Goal: Task Accomplishment & Management: Manage account settings

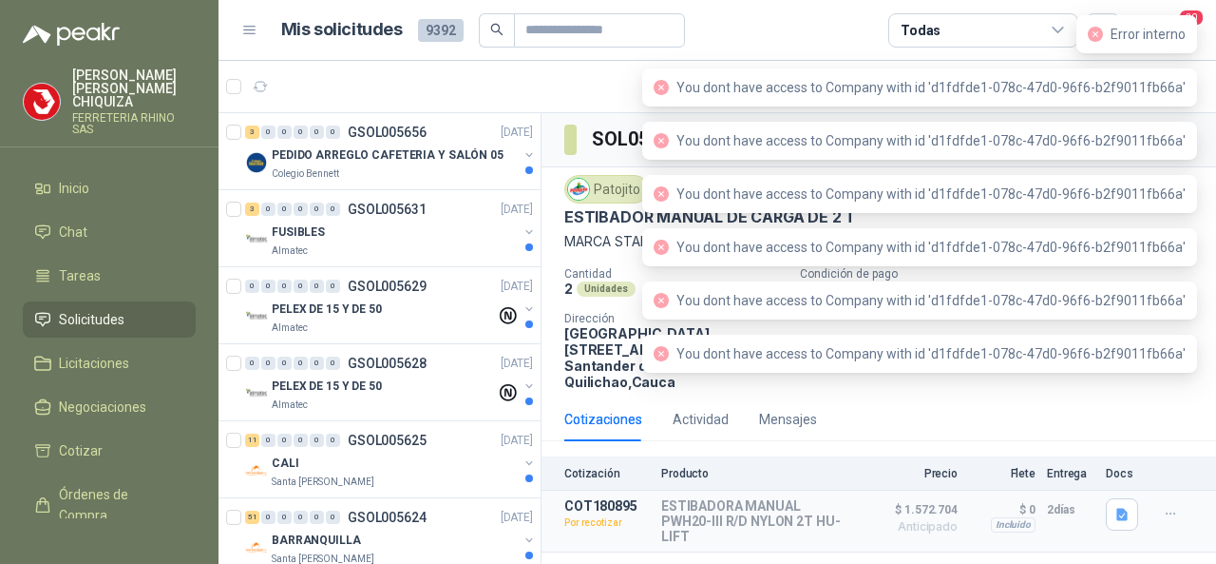
click at [1182, 35] on span "Error interno" at bounding box center [1148, 34] width 75 height 15
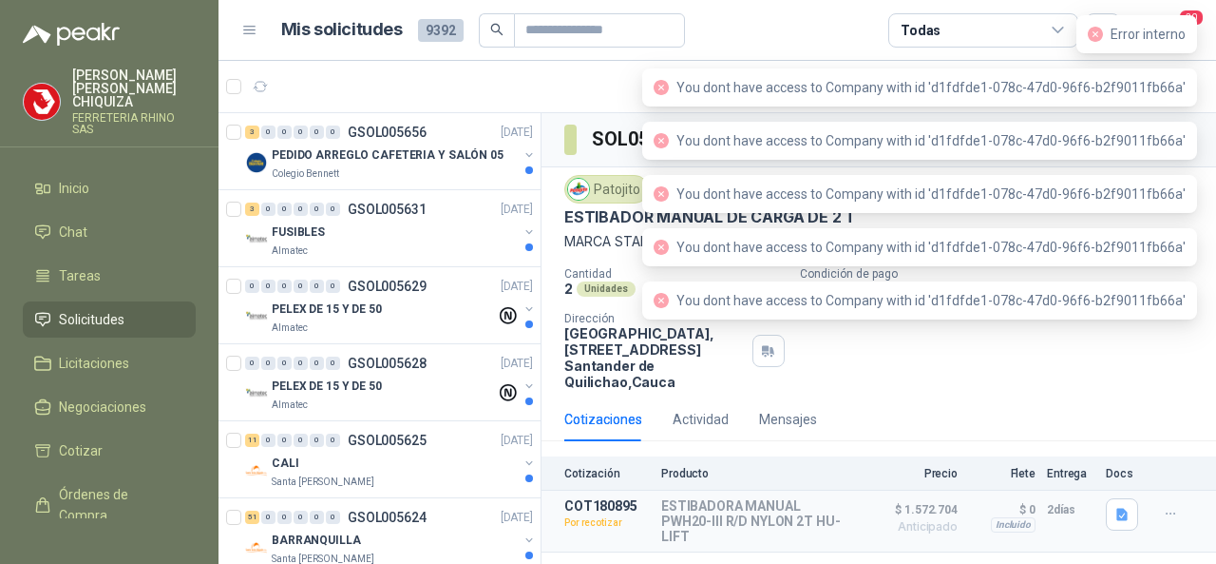
click at [1091, 37] on icon "close-circle" at bounding box center [1095, 34] width 15 height 15
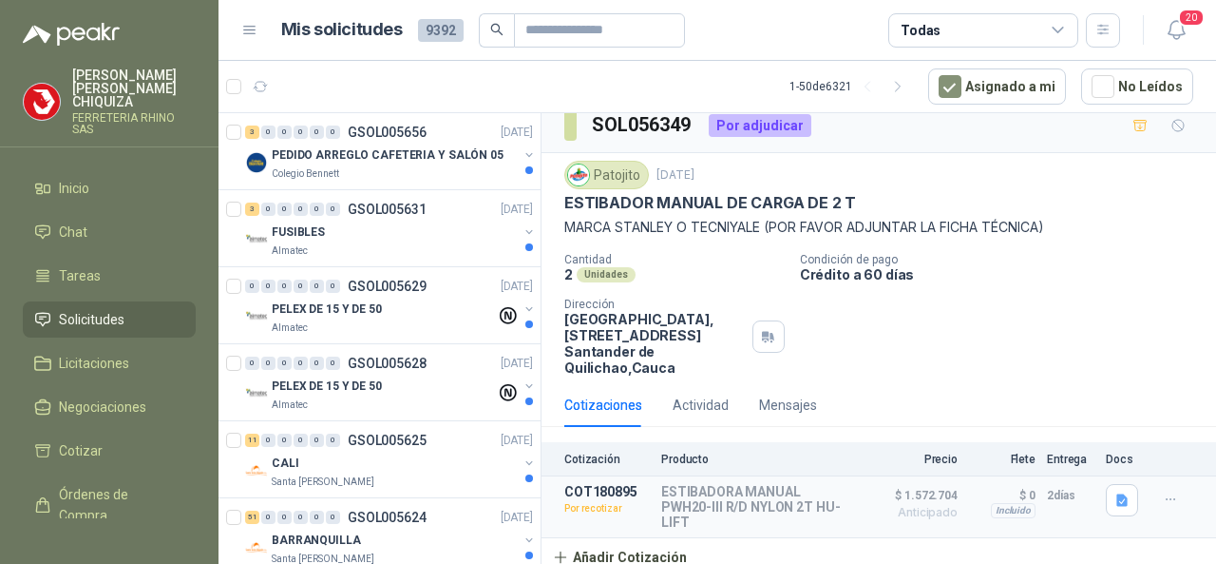
scroll to position [19, 0]
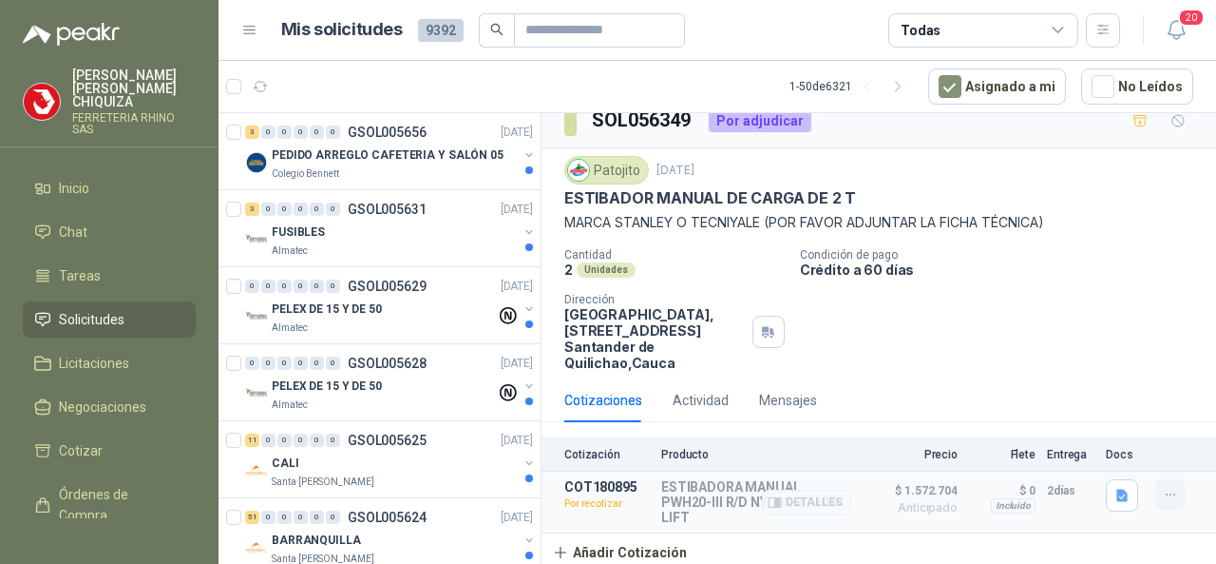
click at [1163, 488] on icon "button" at bounding box center [1171, 495] width 16 height 16
click at [1086, 443] on button "Re-cotizar" at bounding box center [1133, 450] width 152 height 30
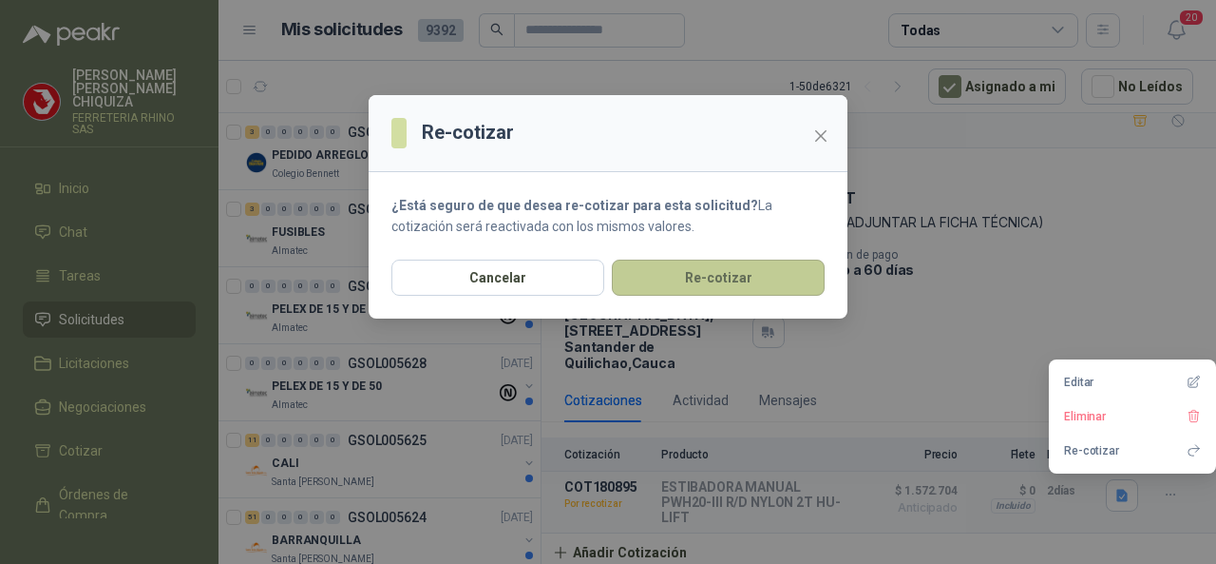
click at [664, 278] on button "Re-cotizar" at bounding box center [718, 277] width 213 height 36
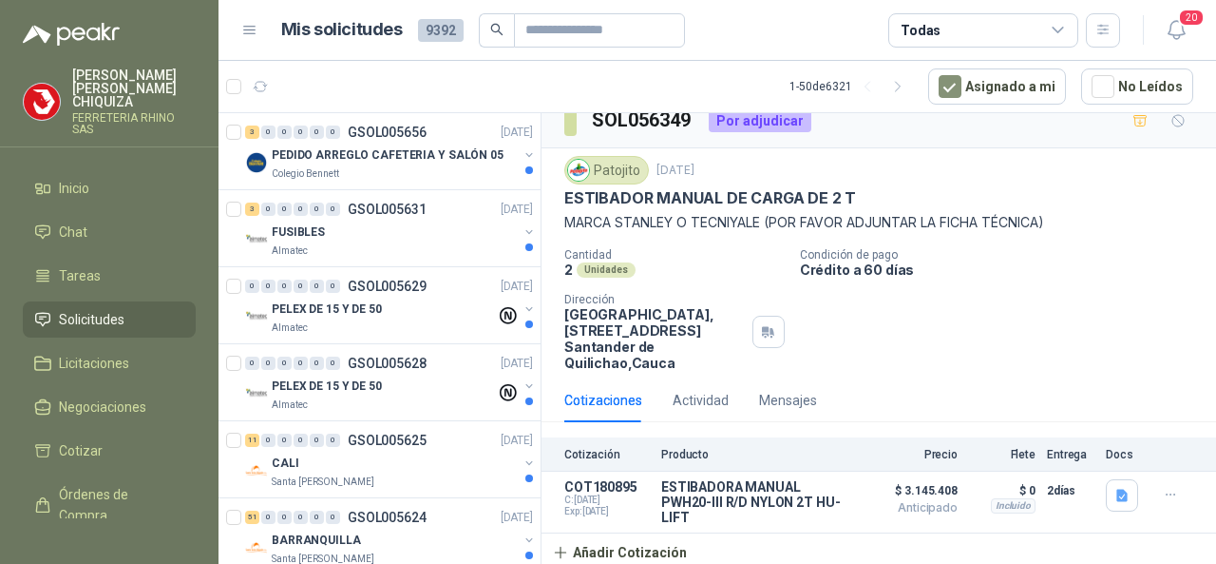
click at [104, 309] on span "Solicitudes" at bounding box center [92, 319] width 66 height 21
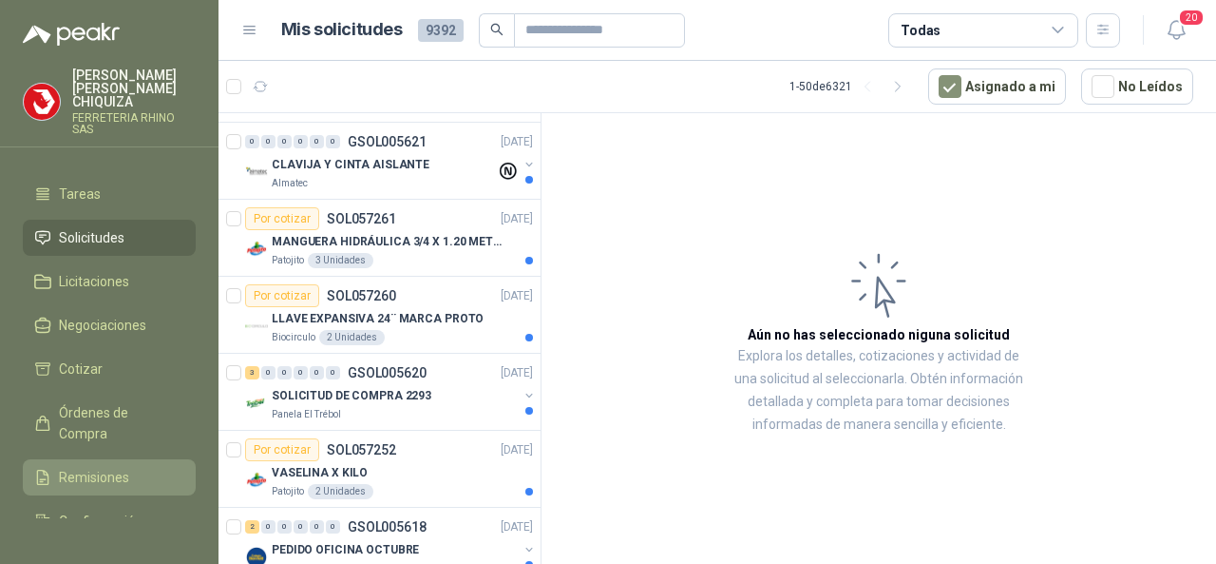
scroll to position [161, 0]
